Goal: Check status: Check status

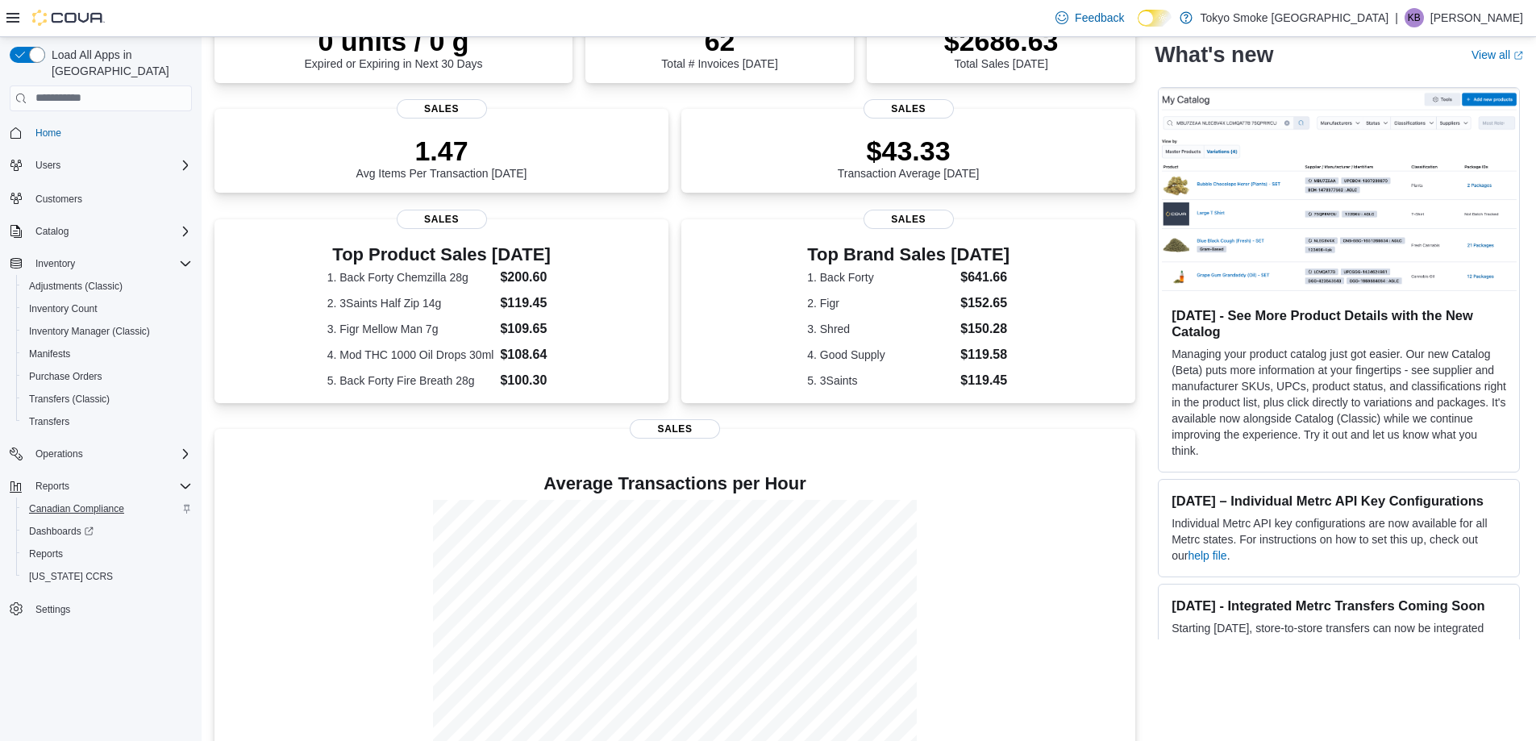
scroll to position [202, 0]
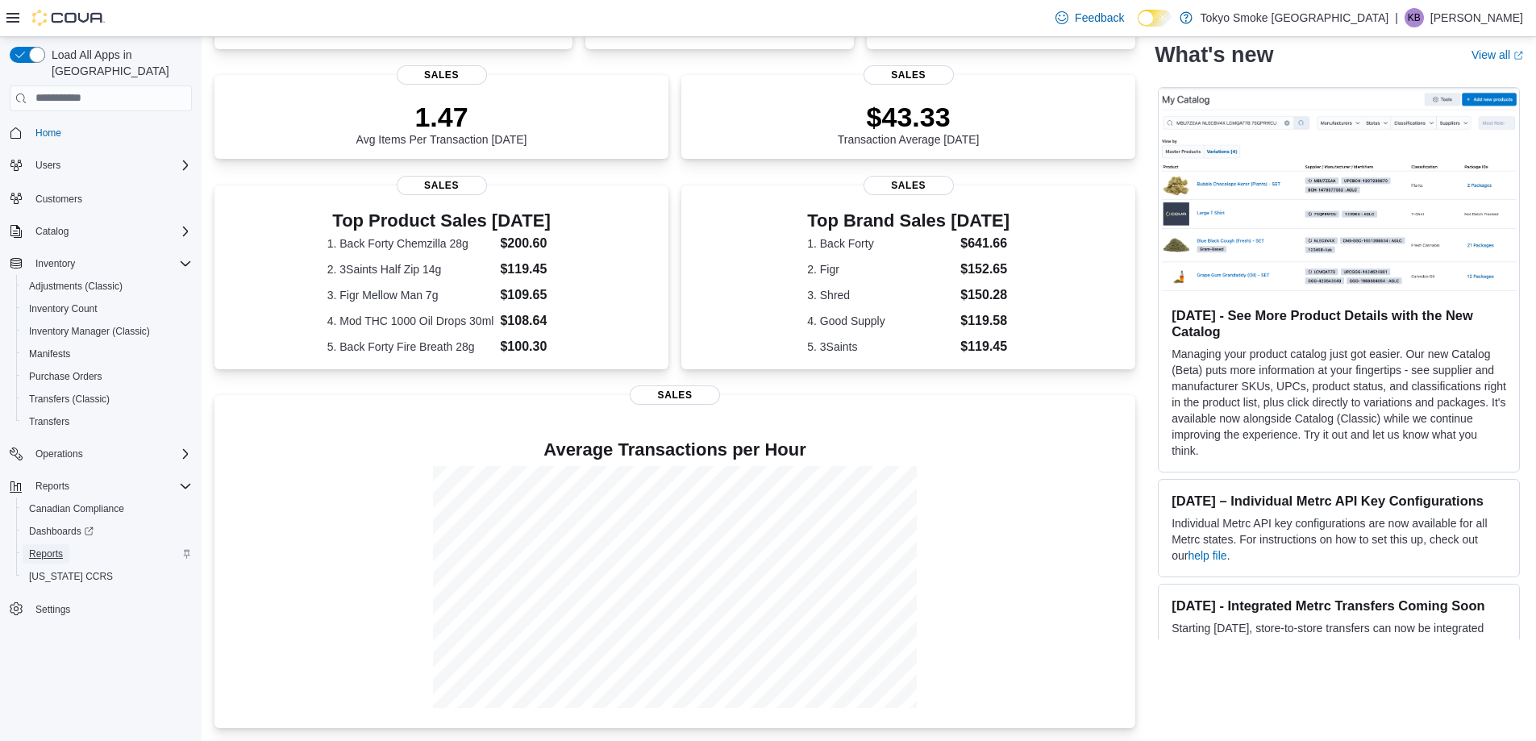
click at [35, 547] on span "Reports" at bounding box center [46, 553] width 34 height 13
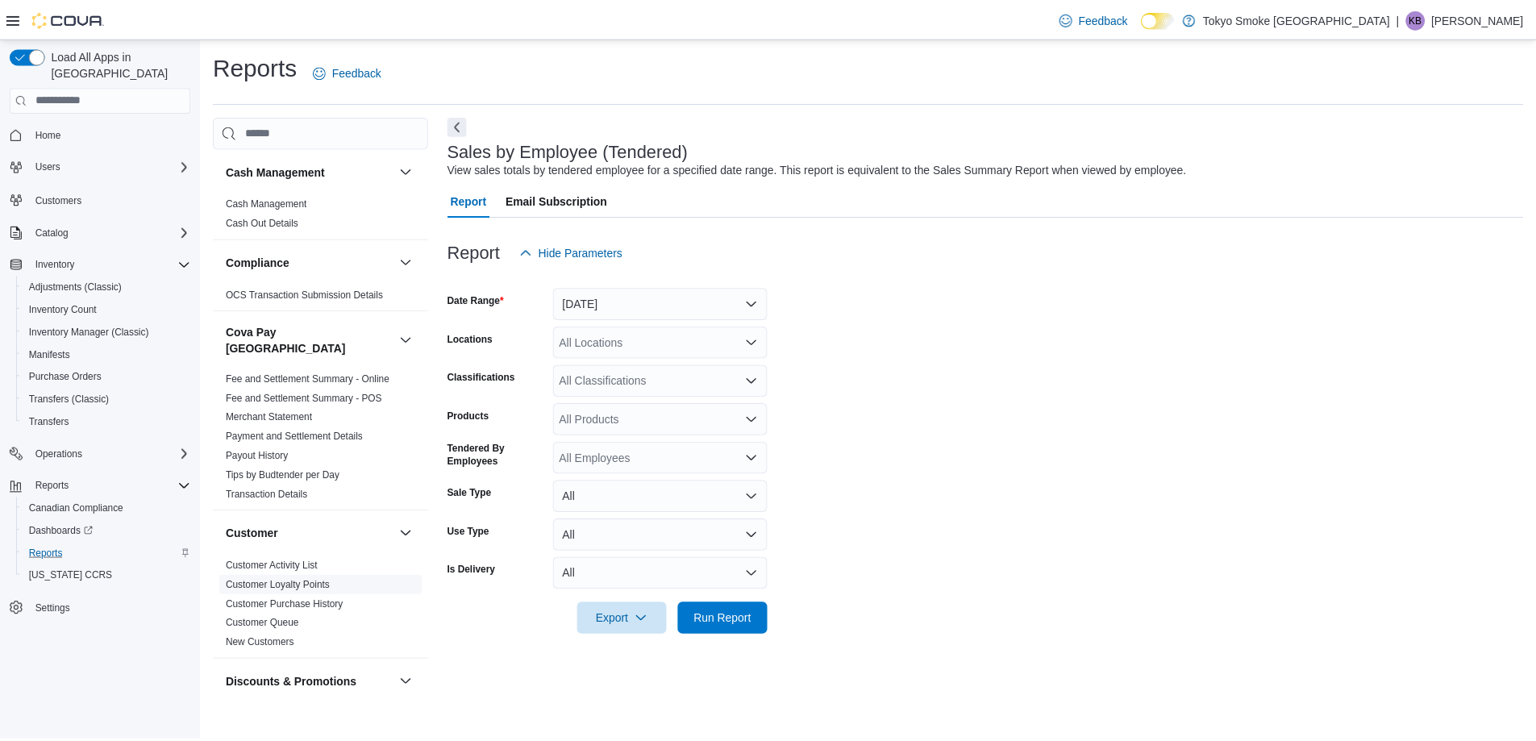
scroll to position [1187, 0]
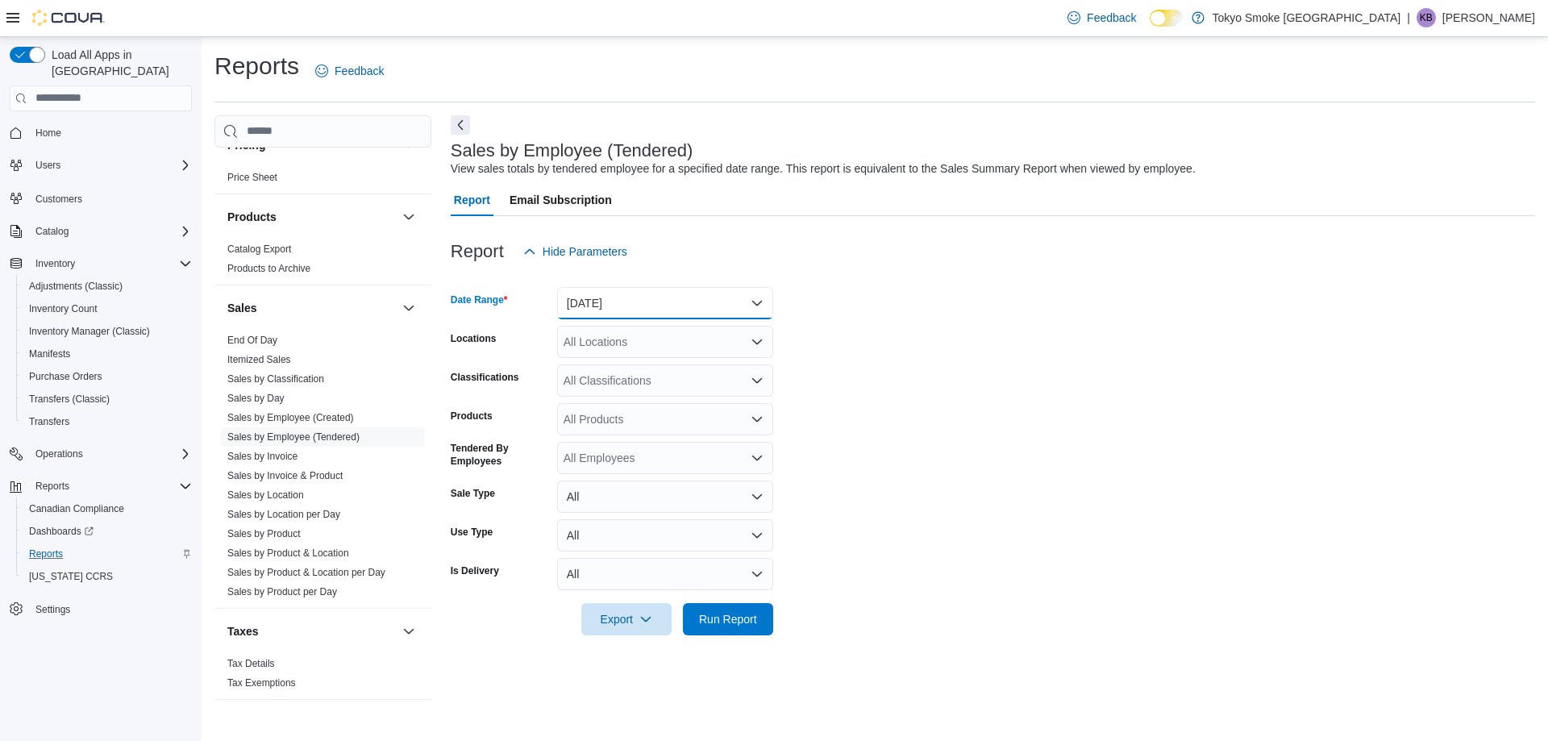
click at [609, 298] on button "[DATE]" at bounding box center [665, 303] width 216 height 32
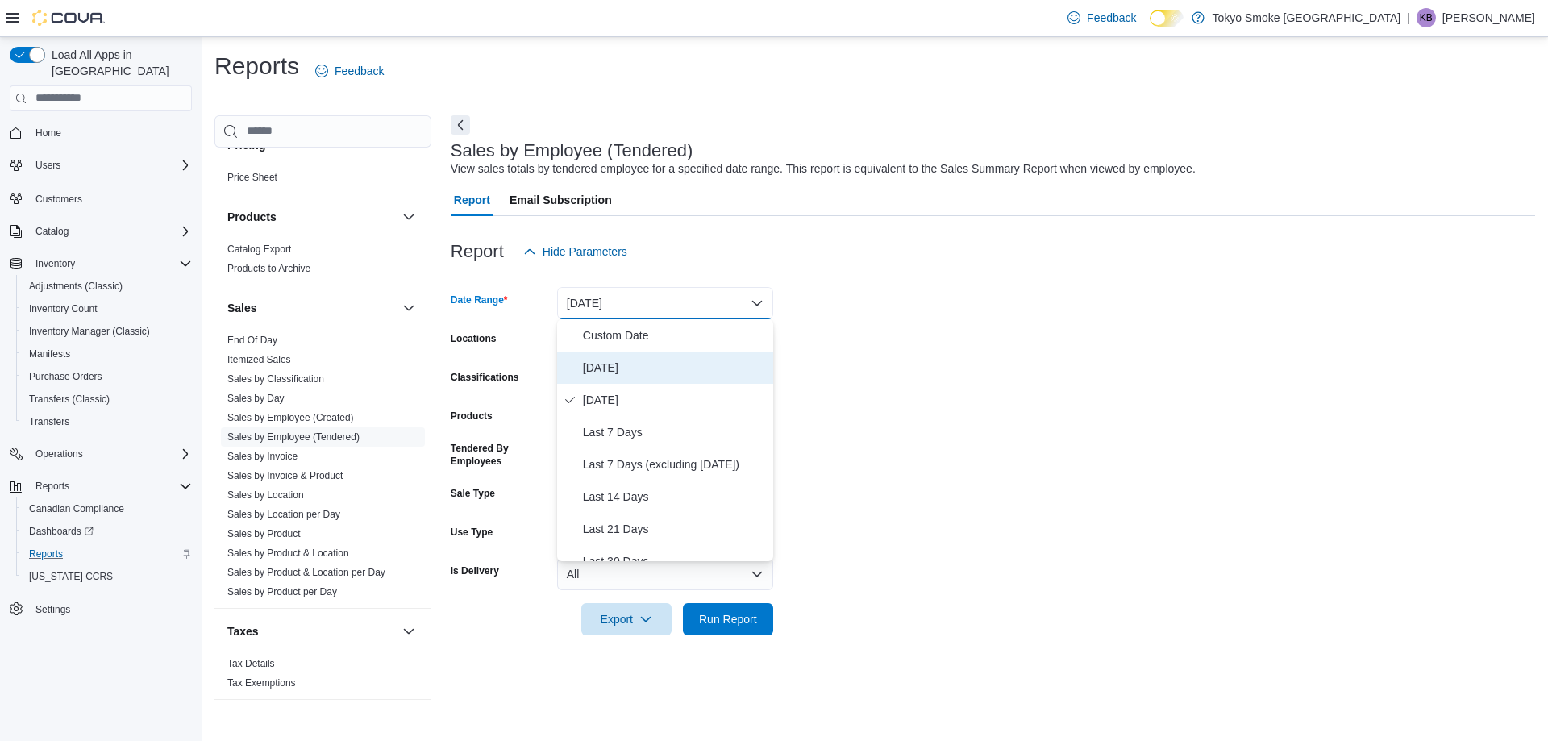
click at [599, 368] on span "[DATE]" at bounding box center [675, 367] width 184 height 19
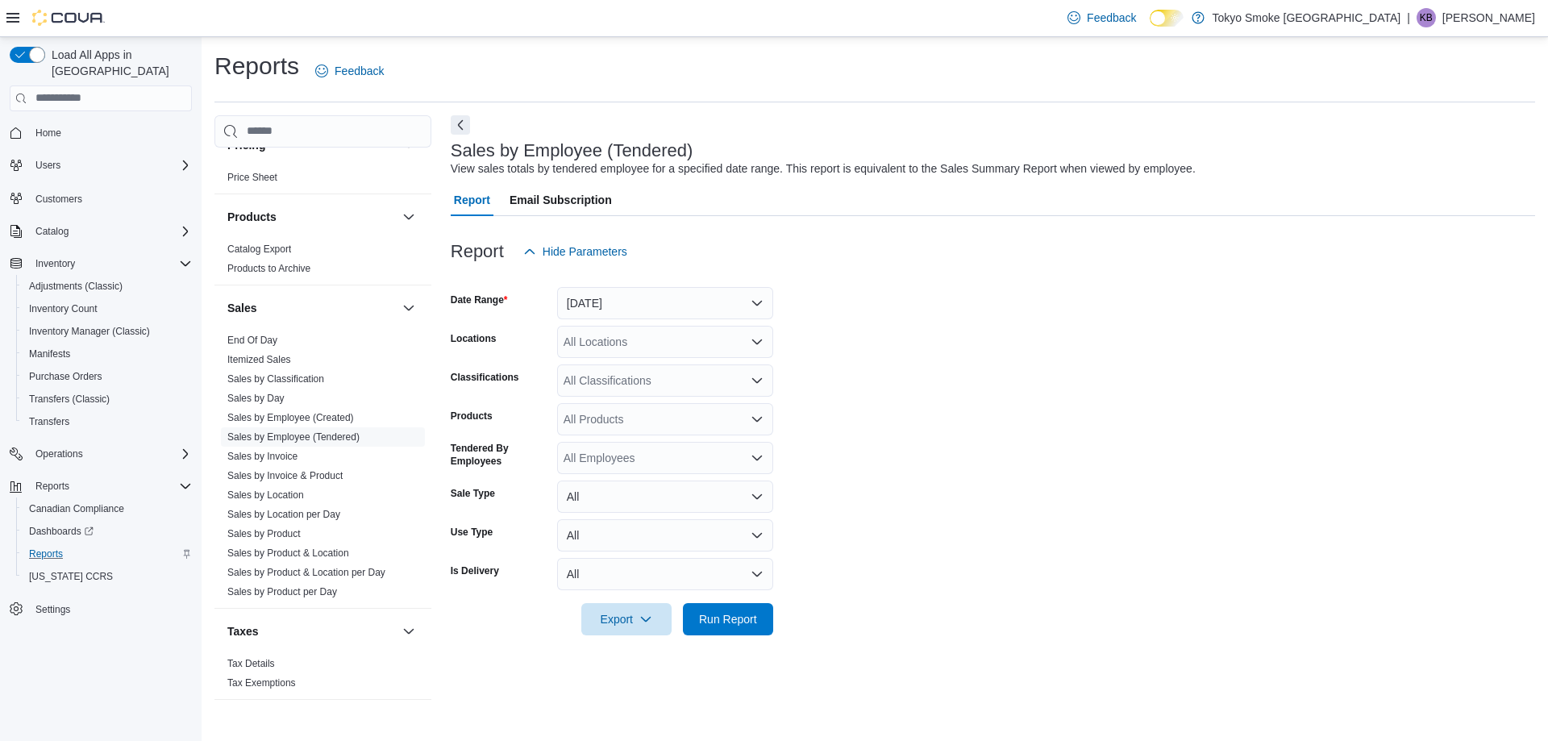
click at [600, 339] on div "All Locations" at bounding box center [665, 342] width 216 height 32
type input "****"
click at [622, 364] on span "London Wonderland" at bounding box center [651, 369] width 102 height 16
click at [723, 625] on span "Run Report" at bounding box center [728, 618] width 58 height 16
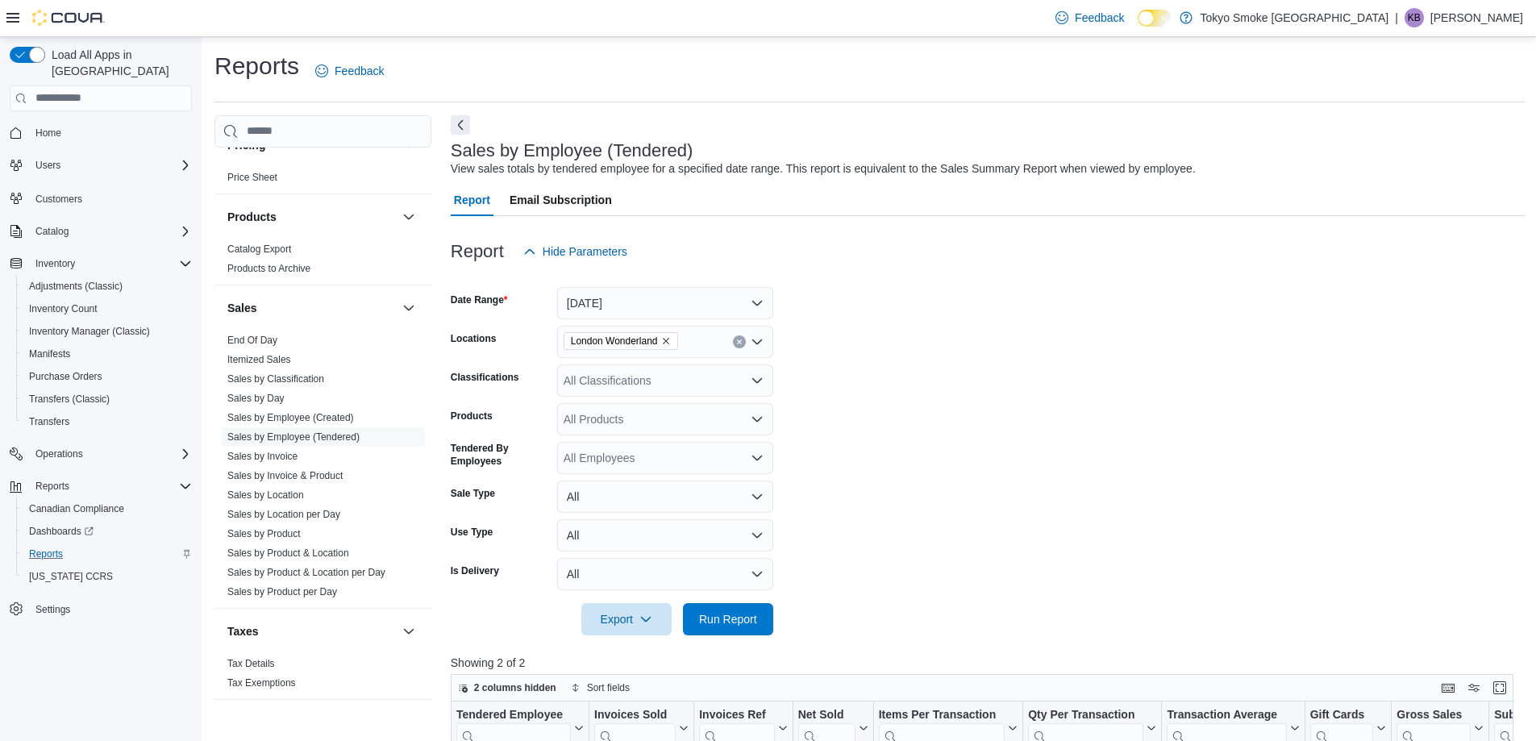
scroll to position [539, 0]
